Goal: Transaction & Acquisition: Book appointment/travel/reservation

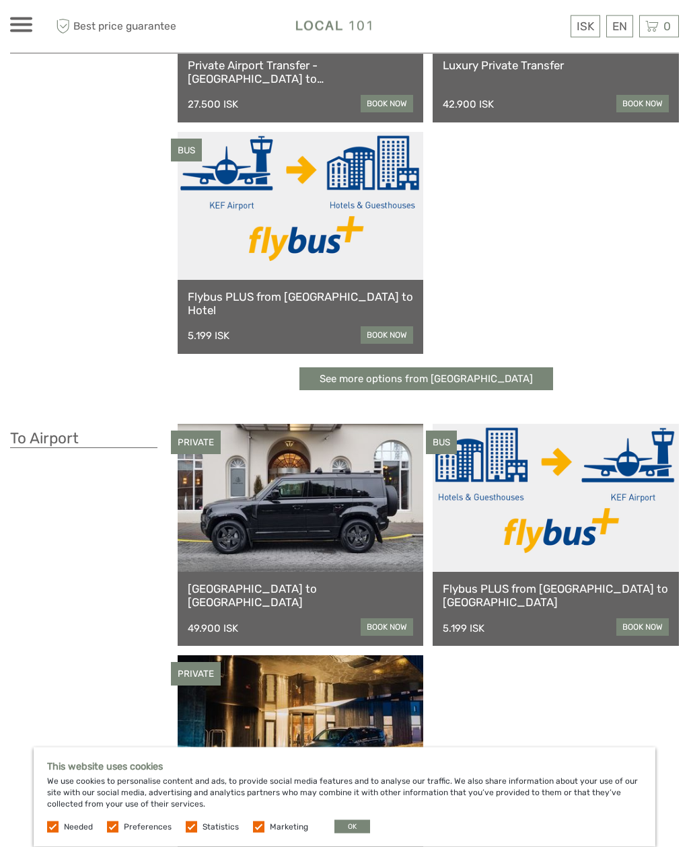
scroll to position [230, 0]
click at [382, 340] on link "book now" at bounding box center [387, 334] width 52 height 17
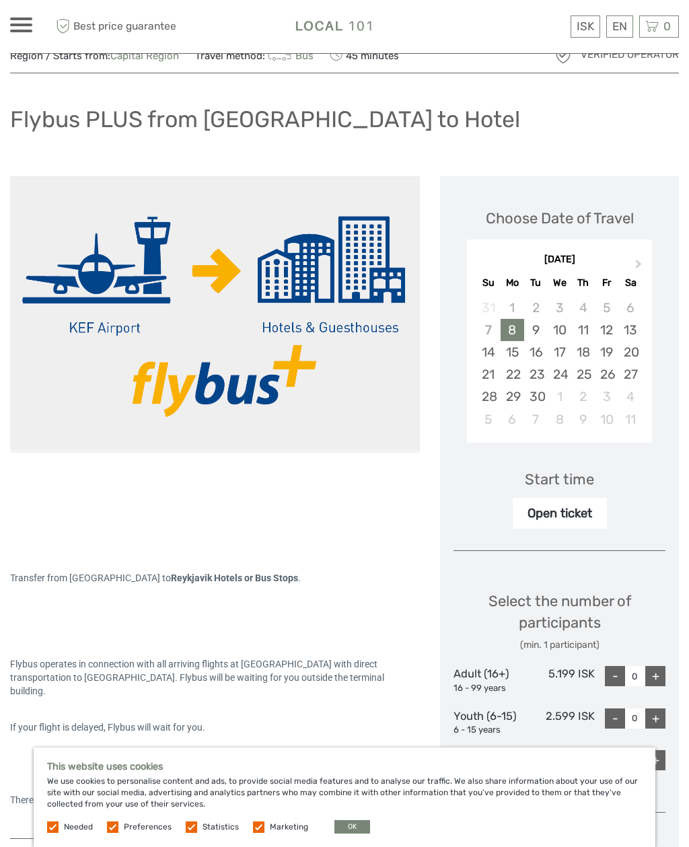
scroll to position [92, 0]
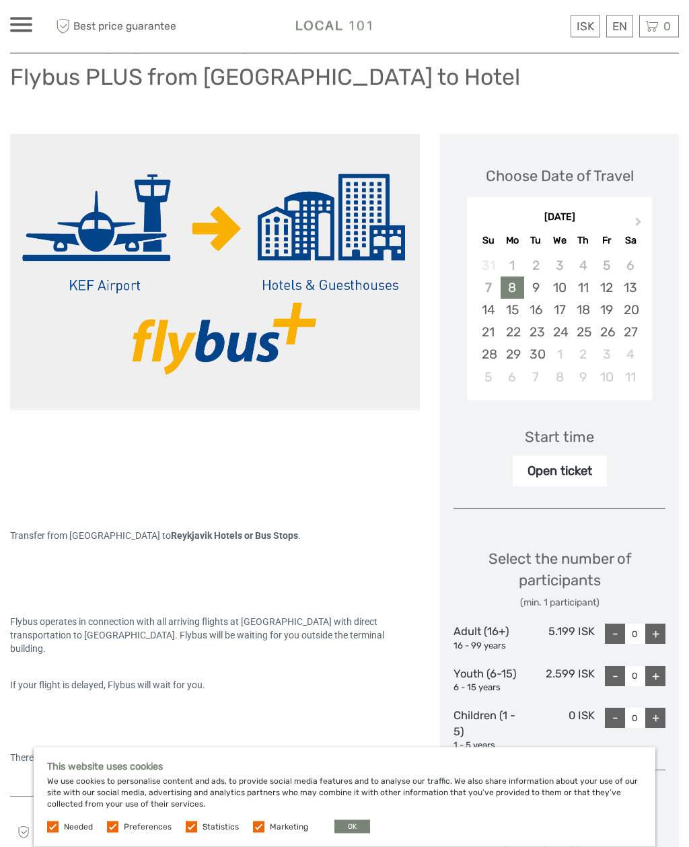
click at [640, 223] on button "Next Month" at bounding box center [640, 226] width 22 height 22
click at [559, 359] on div "29" at bounding box center [560, 354] width 24 height 22
click at [593, 467] on div "Open ticket" at bounding box center [560, 471] width 94 height 31
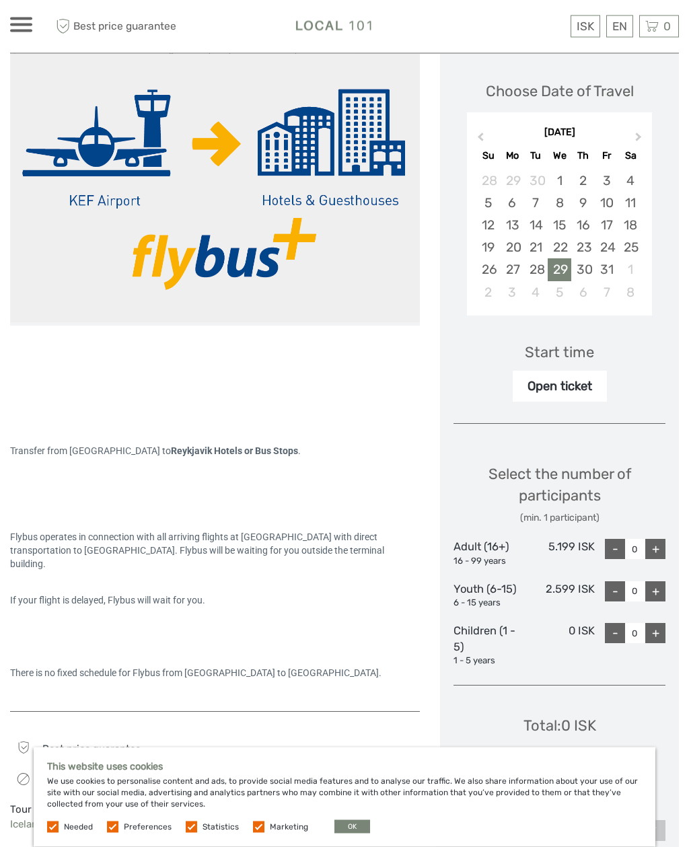
scroll to position [182, 0]
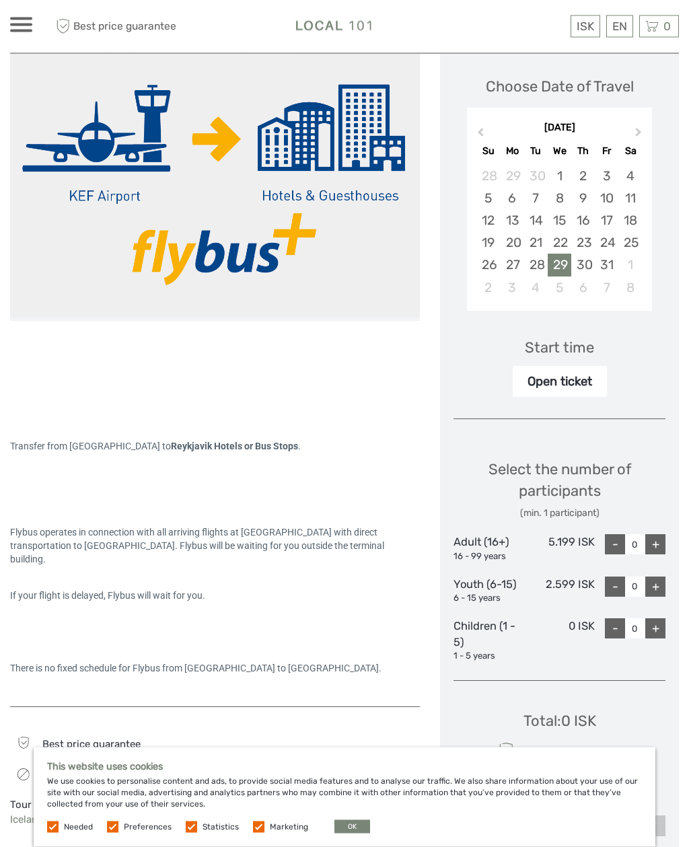
click at [663, 535] on div "+" at bounding box center [655, 545] width 20 height 20
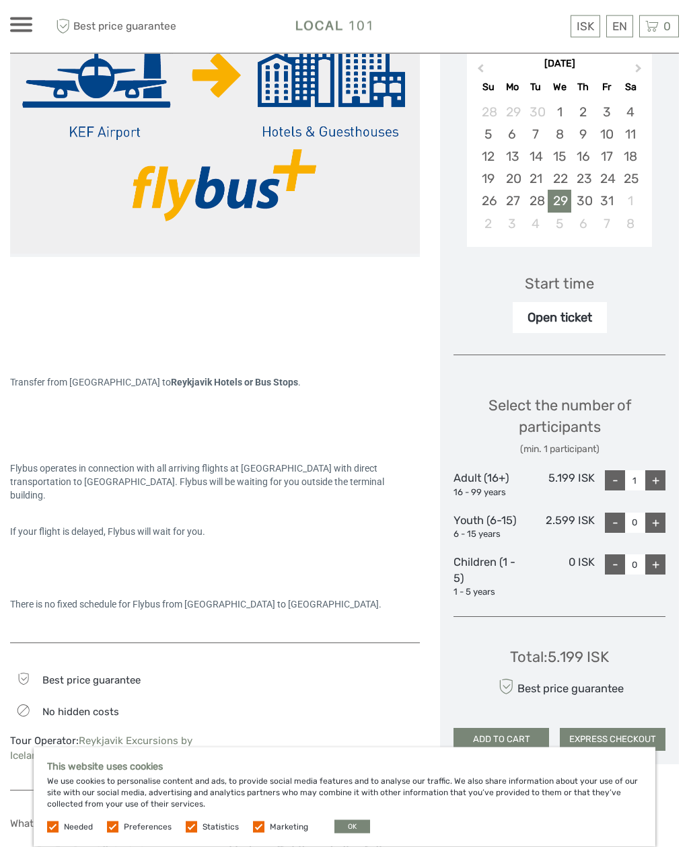
scroll to position [252, 0]
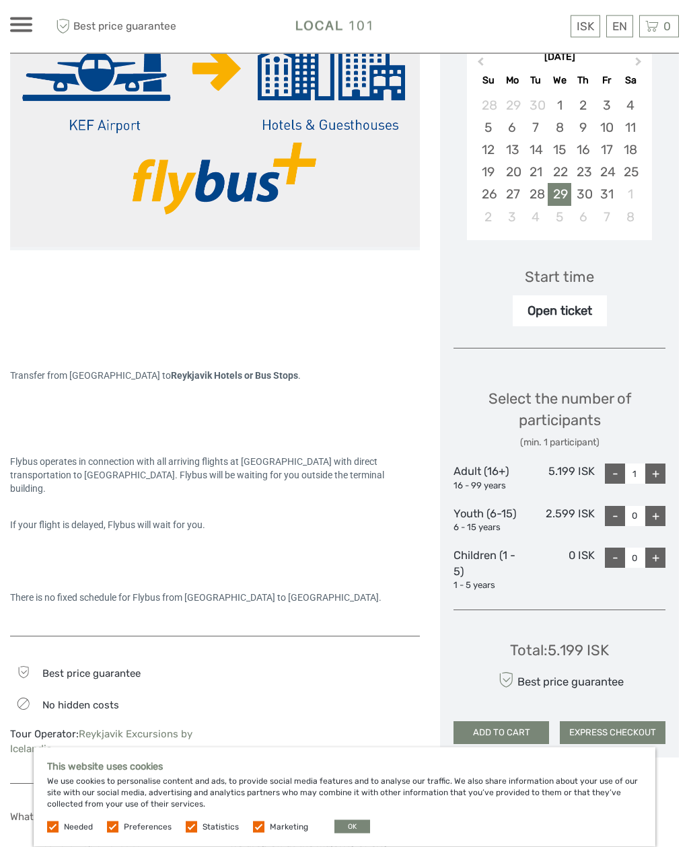
click at [663, 474] on div "+" at bounding box center [655, 474] width 20 height 20
type input "2"
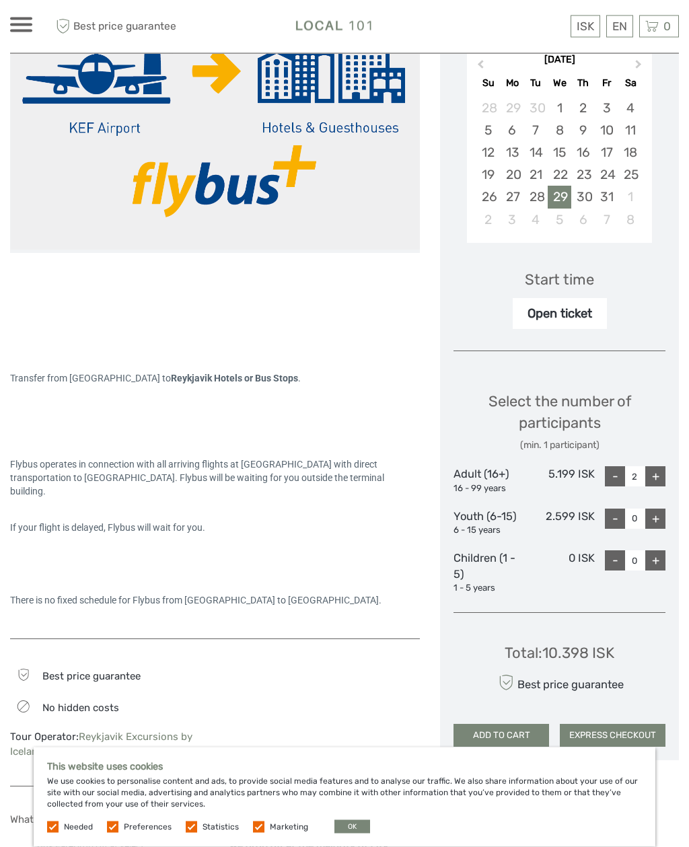
scroll to position [0, 0]
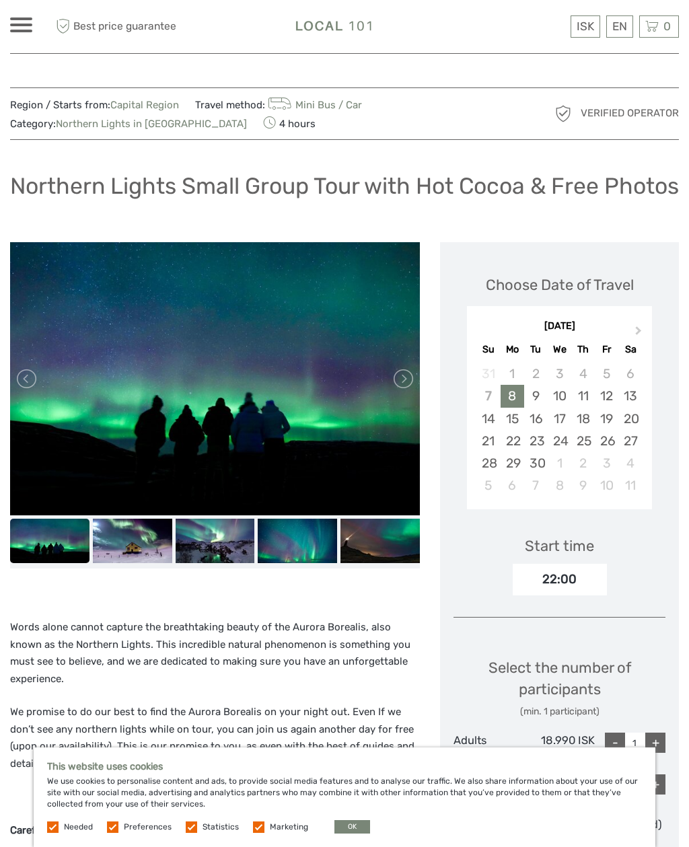
click at [639, 343] on span "Next Month" at bounding box center [639, 334] width 0 height 20
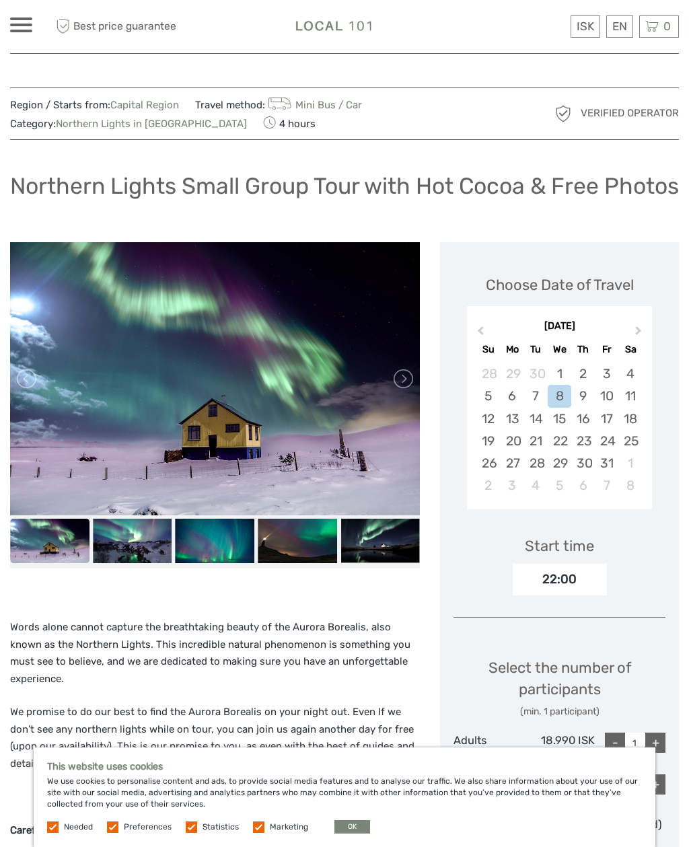
click at [567, 474] on div "29" at bounding box center [560, 463] width 24 height 22
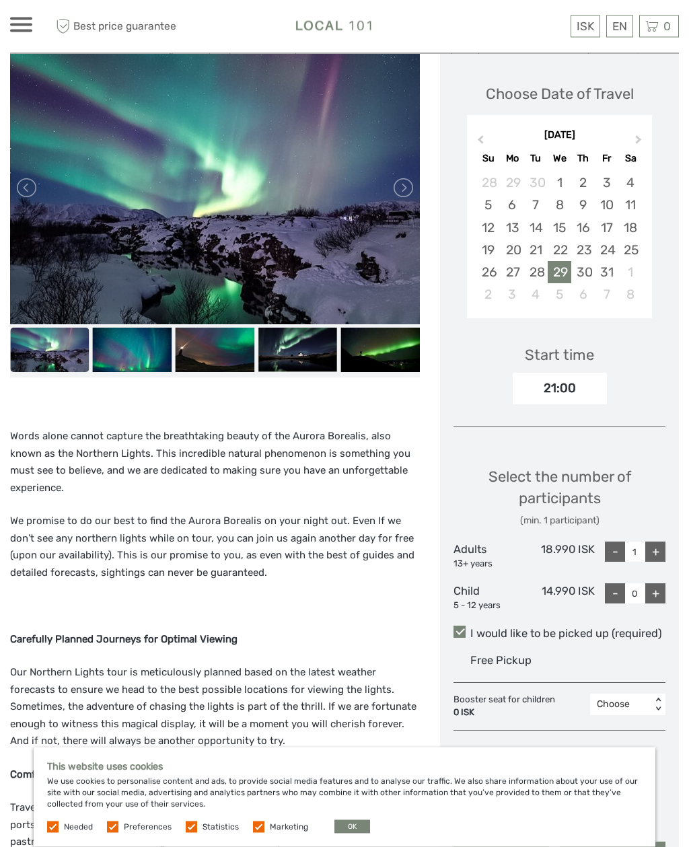
scroll to position [192, 0]
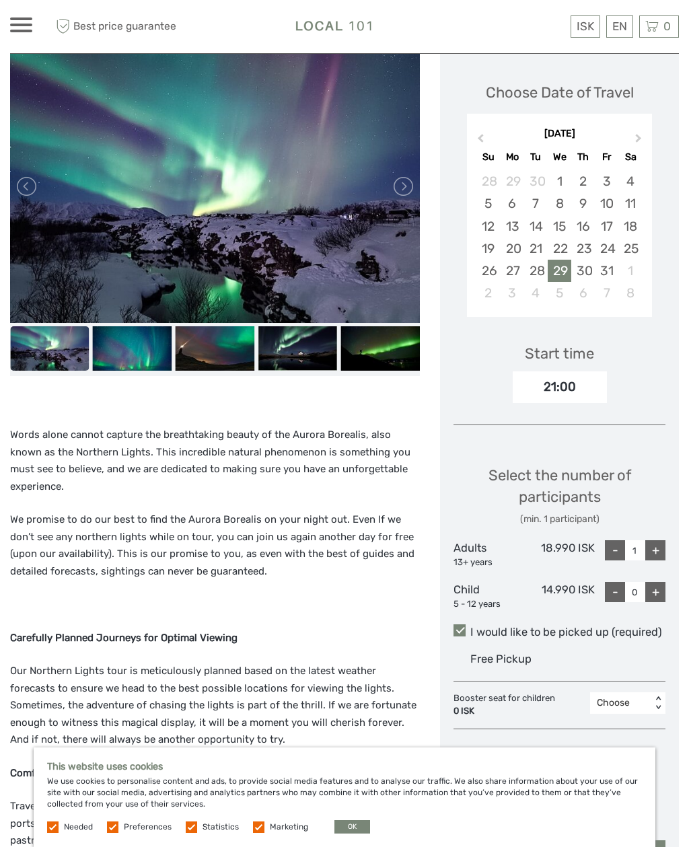
click at [657, 561] on div "+" at bounding box center [655, 550] width 20 height 20
type input "2"
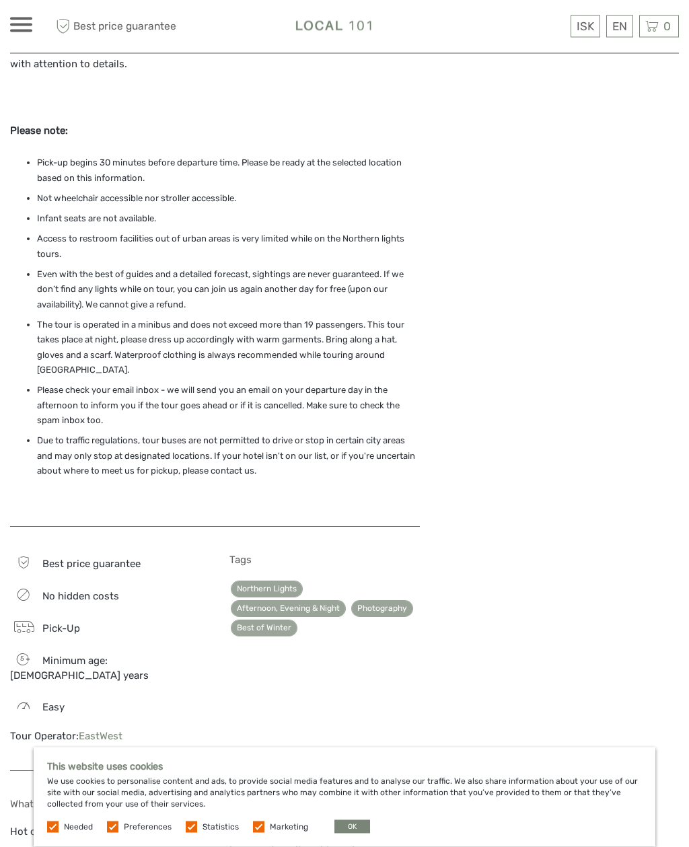
scroll to position [1138, 0]
